Goal: Navigation & Orientation: Find specific page/section

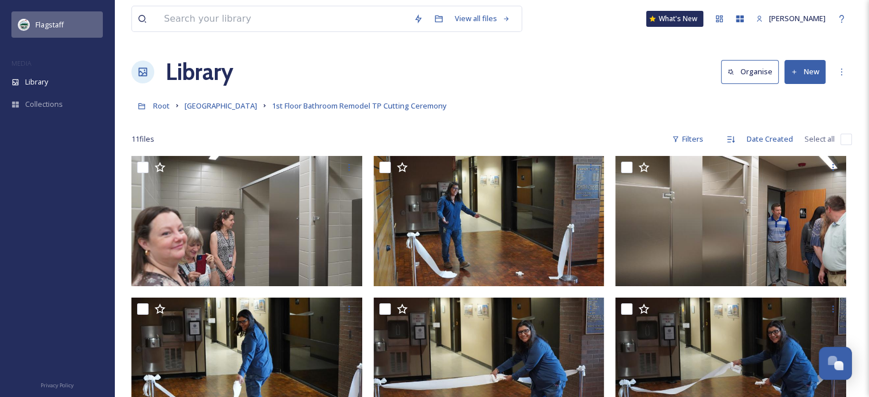
click at [70, 34] on div "Flagstaff" at bounding box center [56, 24] width 91 height 26
click at [50, 24] on span "Flagstaff" at bounding box center [49, 24] width 29 height 10
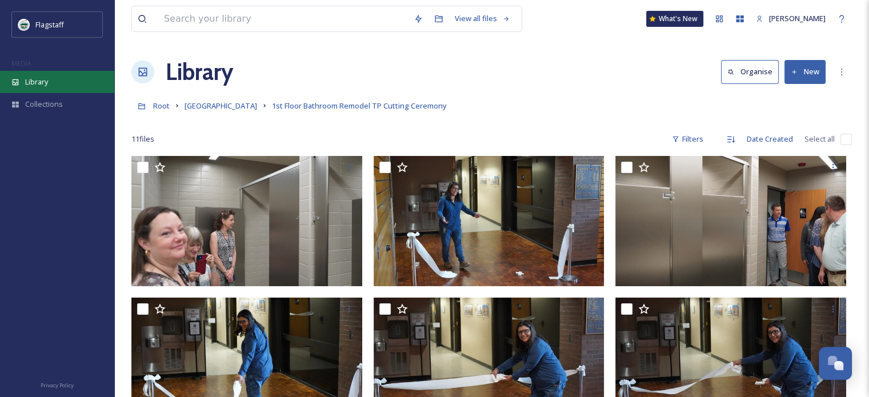
click at [38, 79] on span "Library" at bounding box center [36, 82] width 23 height 11
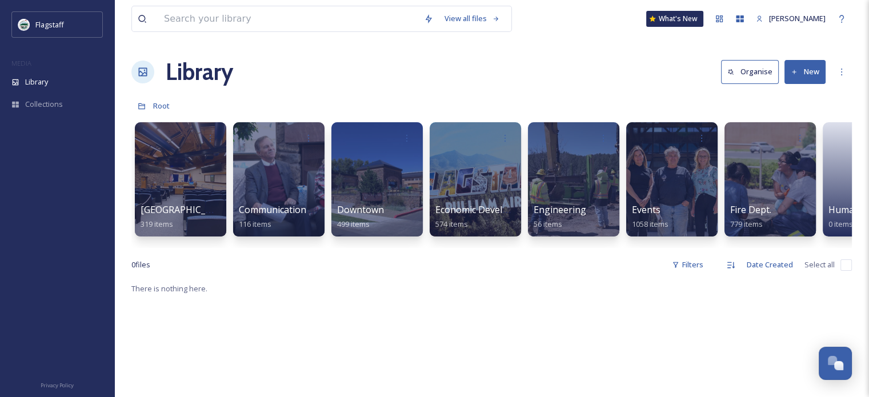
click at [38, 79] on span "Library" at bounding box center [36, 82] width 23 height 11
click at [179, 182] on div at bounding box center [180, 179] width 93 height 117
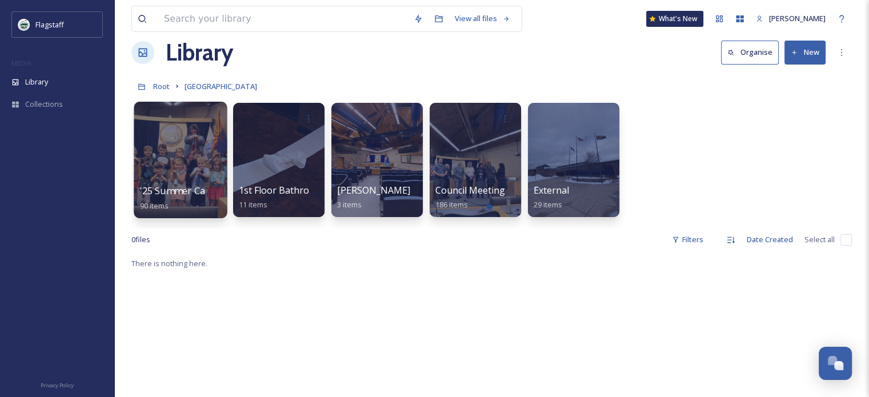
scroll to position [25, 0]
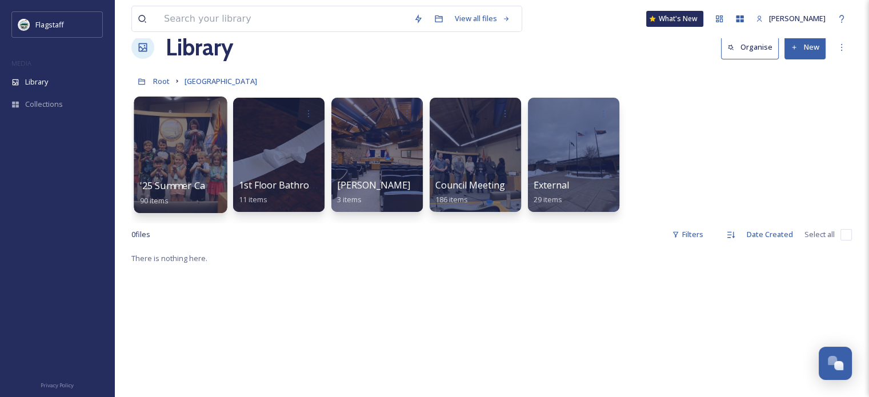
click at [170, 189] on span "'25 Summer Camp Field Trip" at bounding box center [201, 185] width 122 height 13
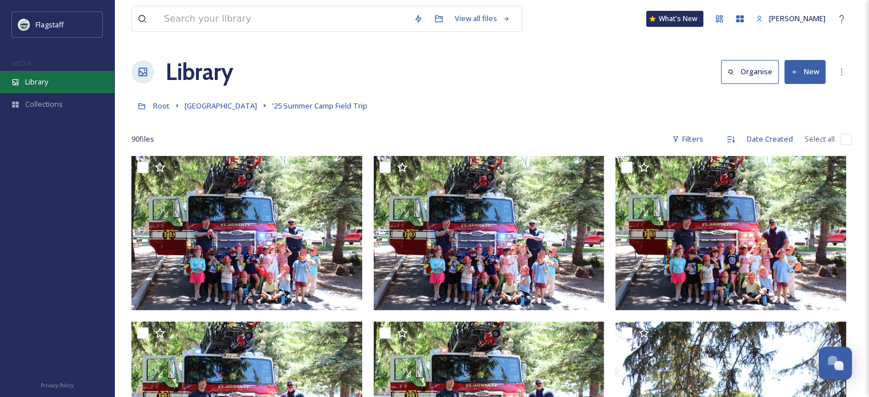
click at [35, 86] on span "Library" at bounding box center [36, 82] width 23 height 11
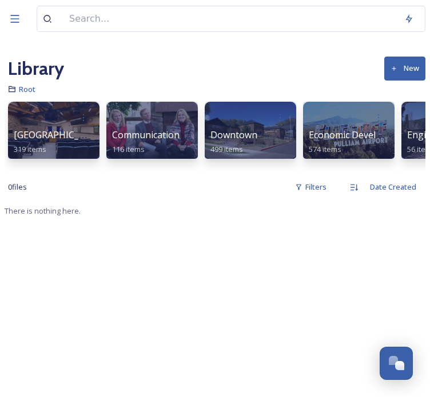
click at [205, 240] on div "There is nothing here." at bounding box center [215, 402] width 420 height 397
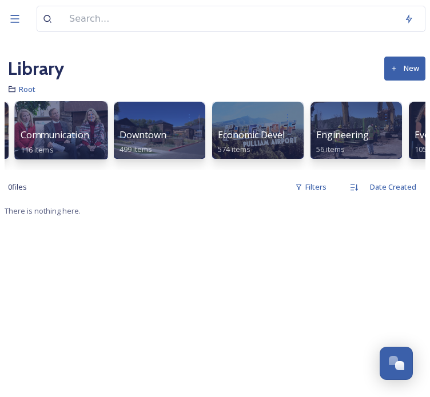
scroll to position [0, 96]
